Goal: Information Seeking & Learning: Learn about a topic

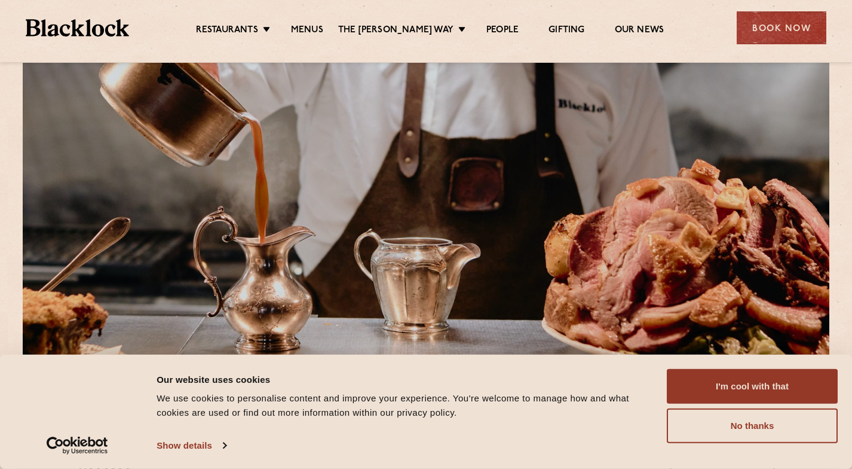
scroll to position [7, 0]
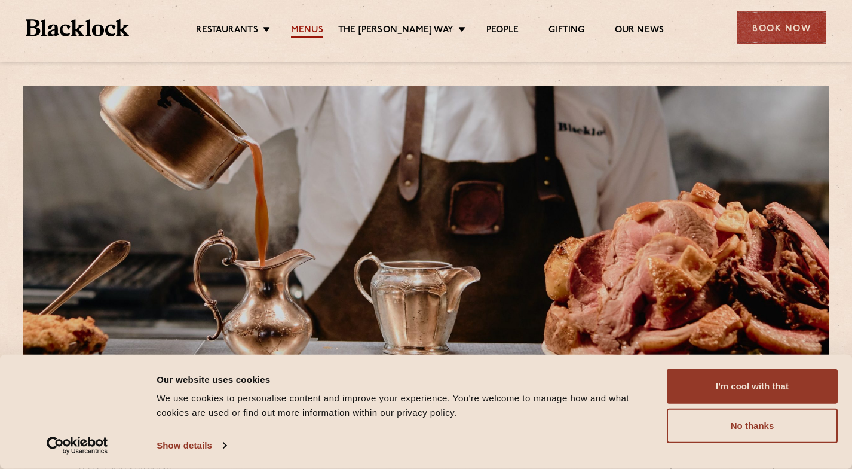
click at [320, 30] on link "Menus" at bounding box center [307, 31] width 32 height 13
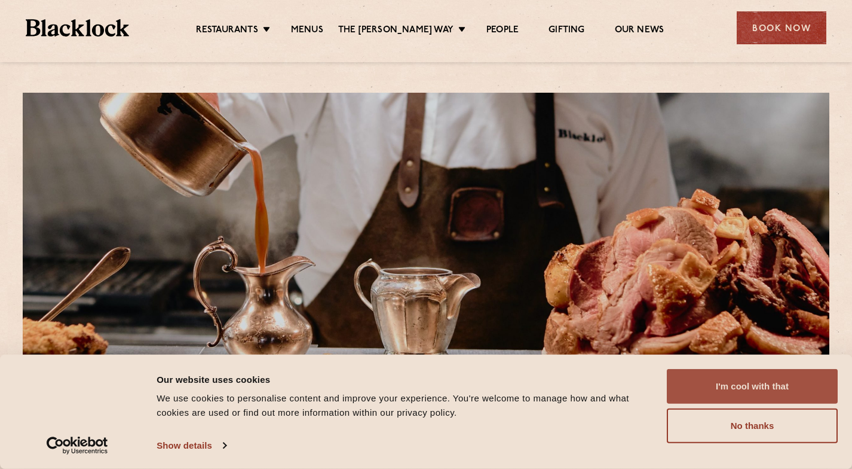
click at [717, 386] on button "I'm cool with that" at bounding box center [752, 386] width 171 height 35
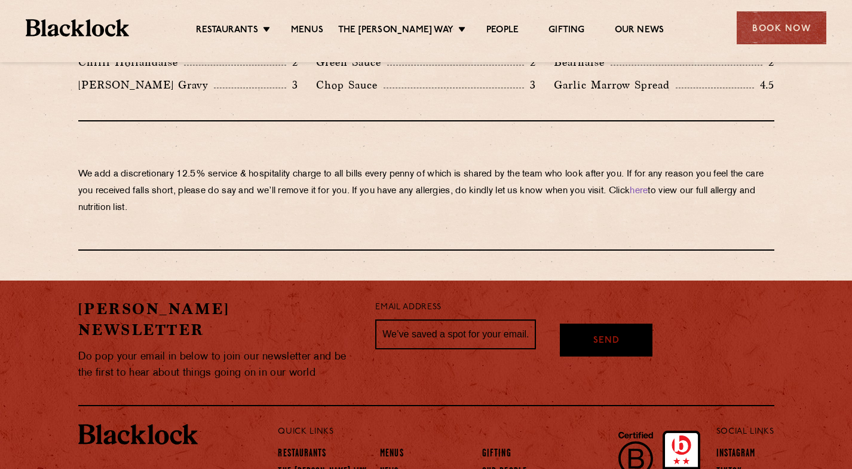
scroll to position [2112, 0]
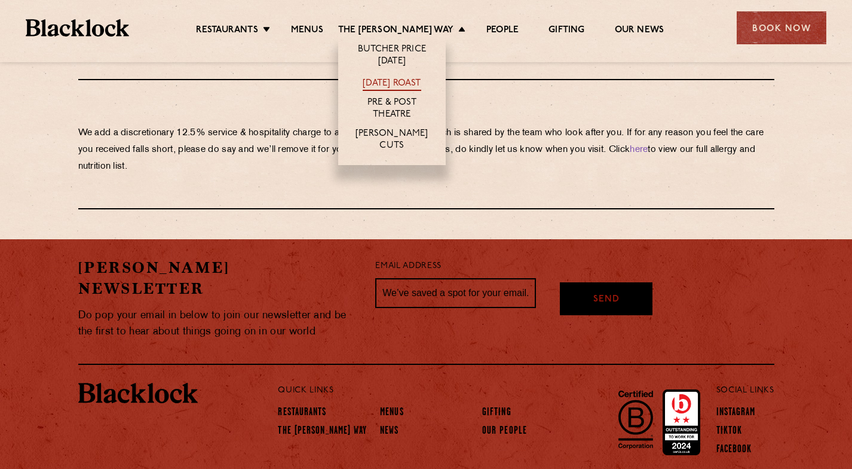
click at [383, 80] on link "[DATE] Roast" at bounding box center [392, 84] width 58 height 13
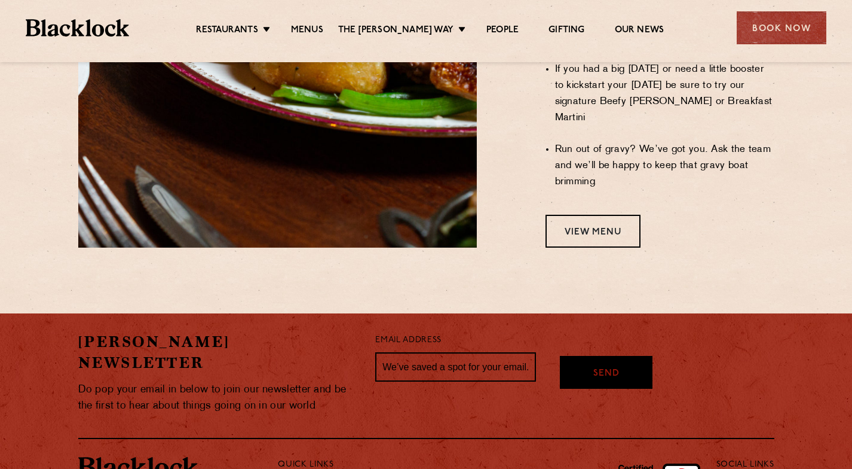
scroll to position [1176, 0]
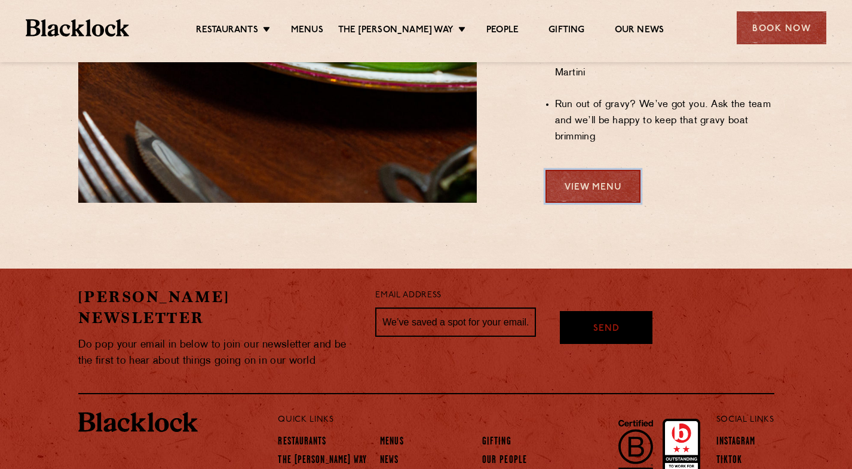
click at [619, 170] on link "View Menu" at bounding box center [593, 186] width 95 height 33
